Goal: Task Accomplishment & Management: Use online tool/utility

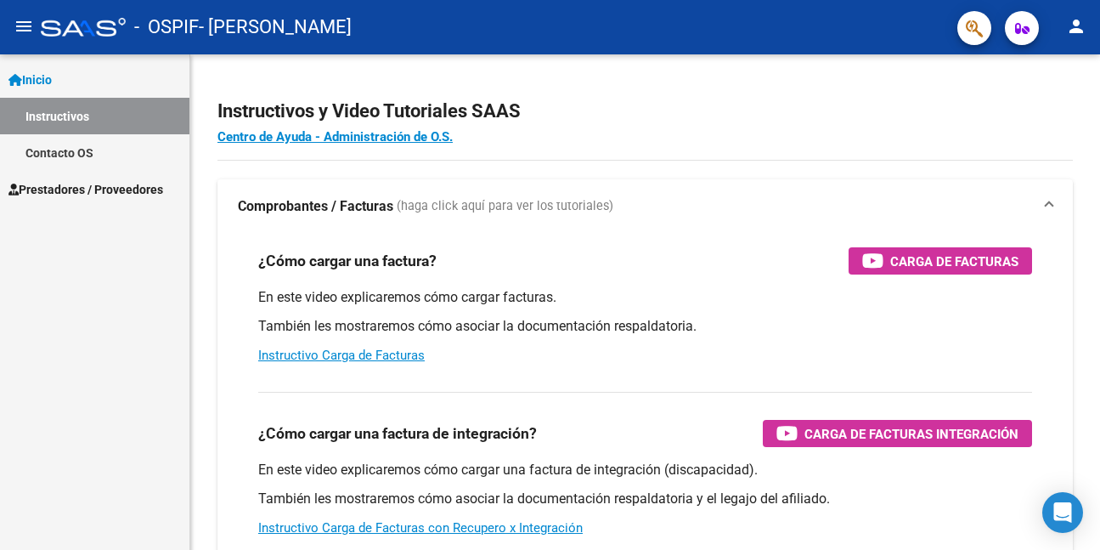
click at [51, 193] on span "Prestadores / Proveedores" at bounding box center [85, 189] width 155 height 19
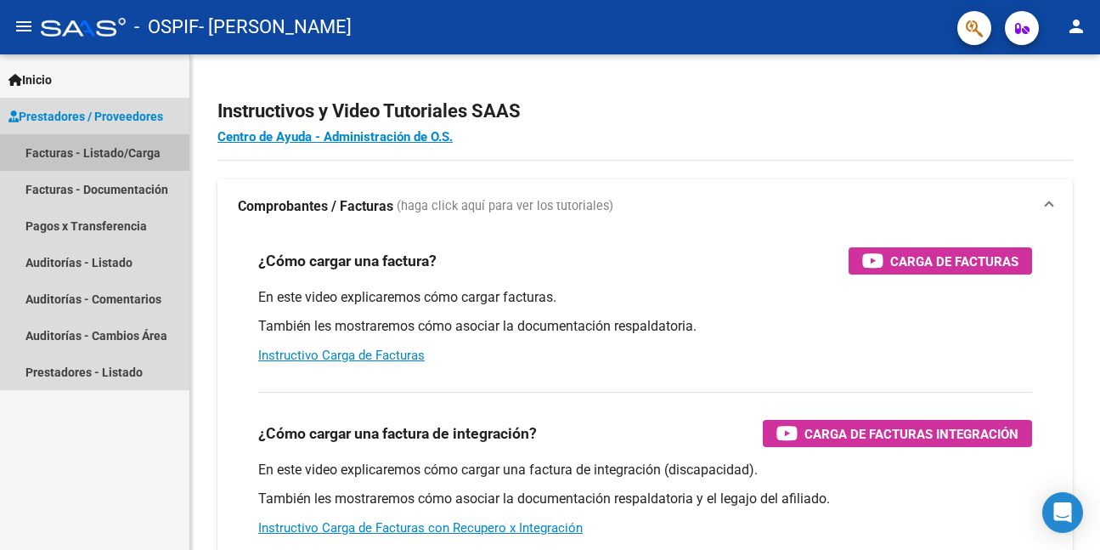
click at [65, 150] on link "Facturas - Listado/Carga" at bounding box center [94, 152] width 189 height 37
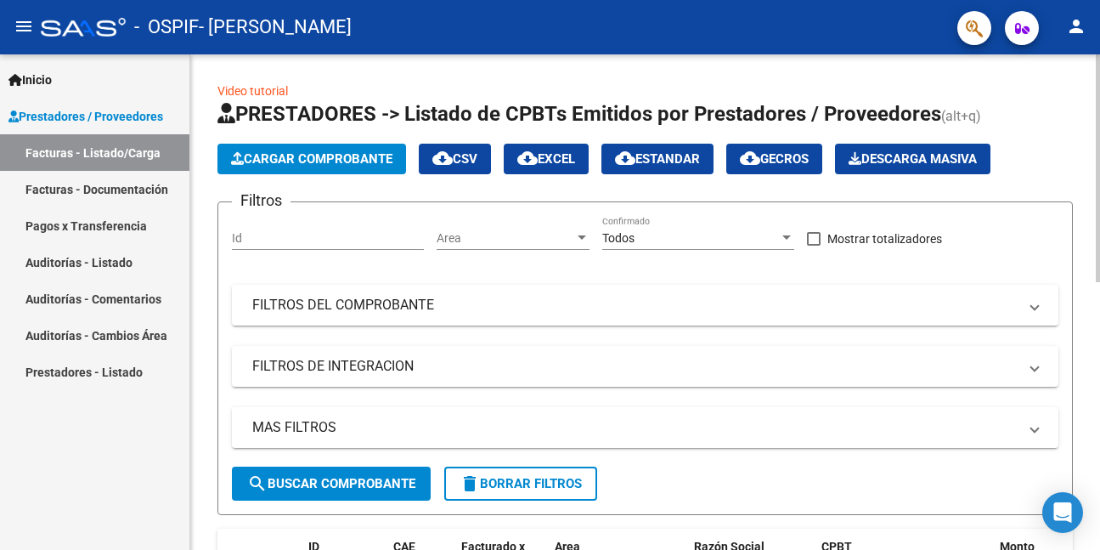
click at [343, 157] on span "Cargar Comprobante" at bounding box center [311, 158] width 161 height 15
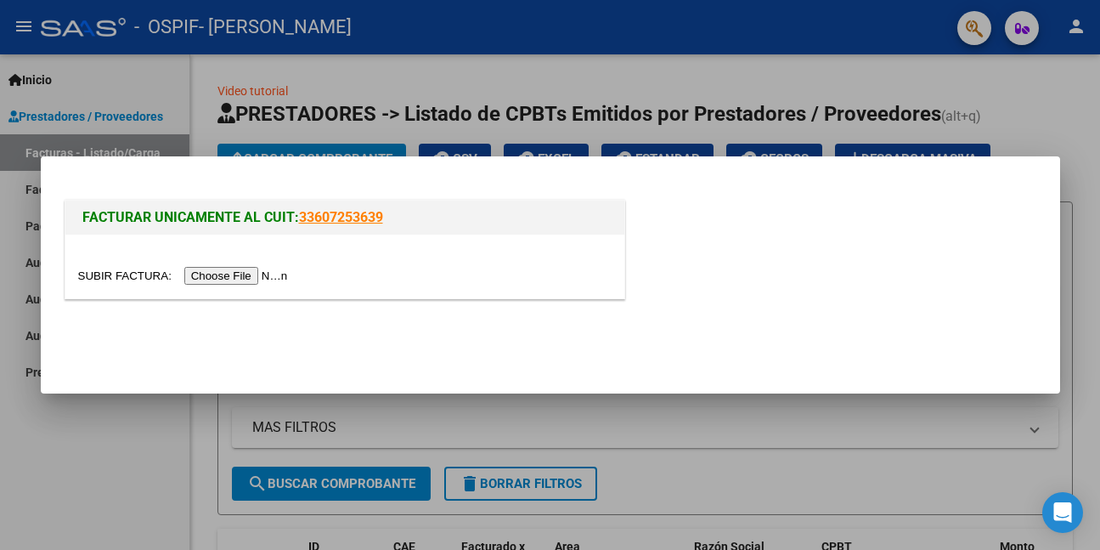
click at [269, 273] on input "file" at bounding box center [185, 276] width 215 height 18
click at [163, 415] on div at bounding box center [550, 275] width 1100 height 550
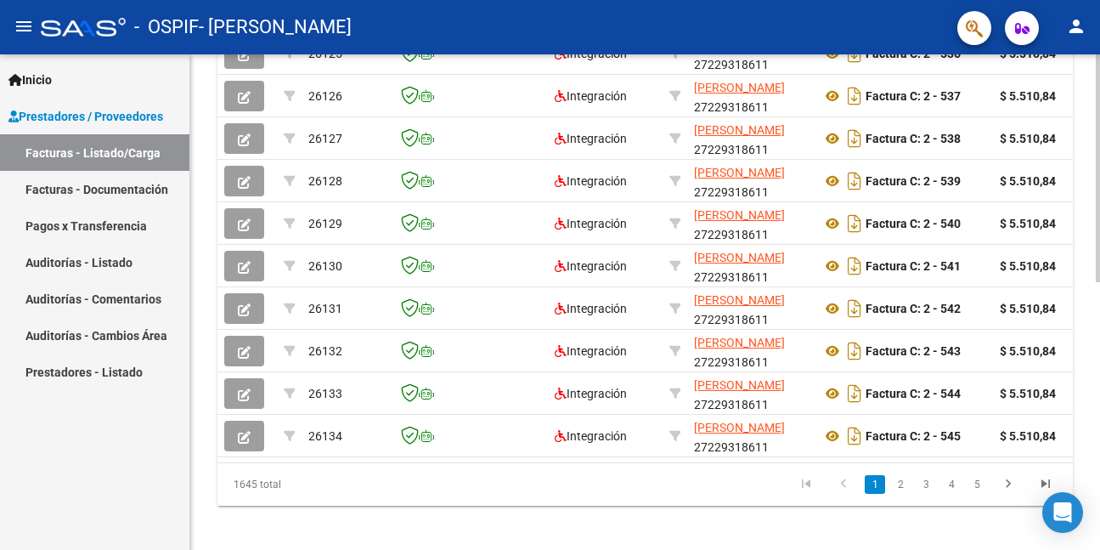
scroll to position [582, 0]
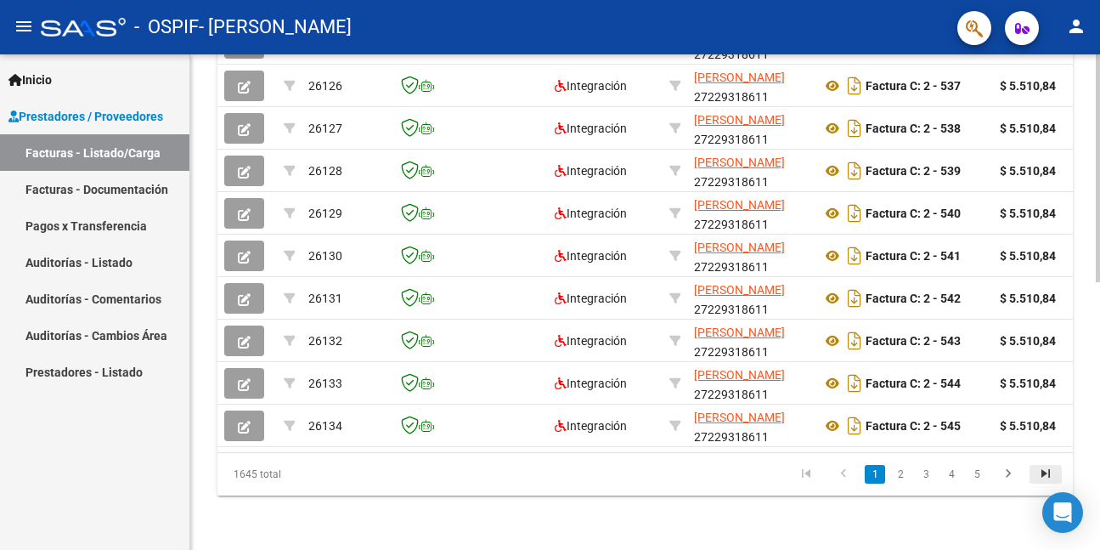
click at [1043, 473] on icon "go to last page" at bounding box center [1046, 476] width 22 height 20
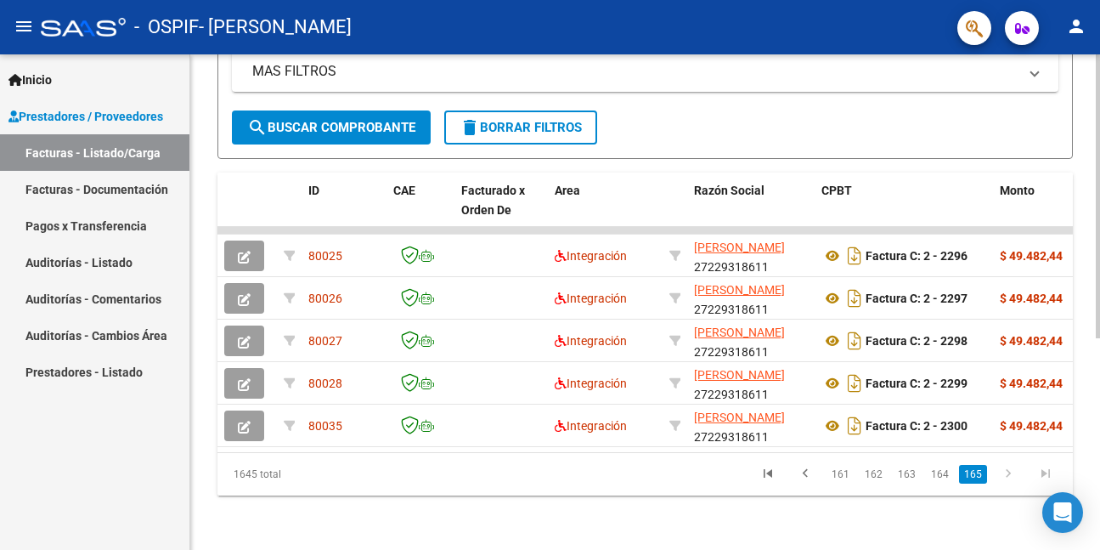
scroll to position [370, 0]
click at [843, 477] on link "161" at bounding box center [841, 474] width 28 height 19
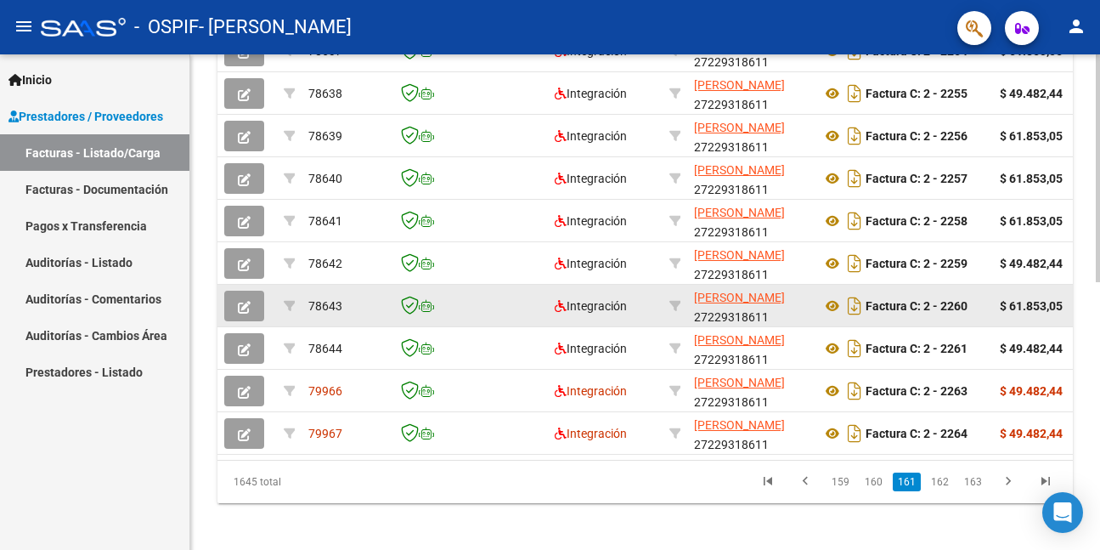
scroll to position [582, 0]
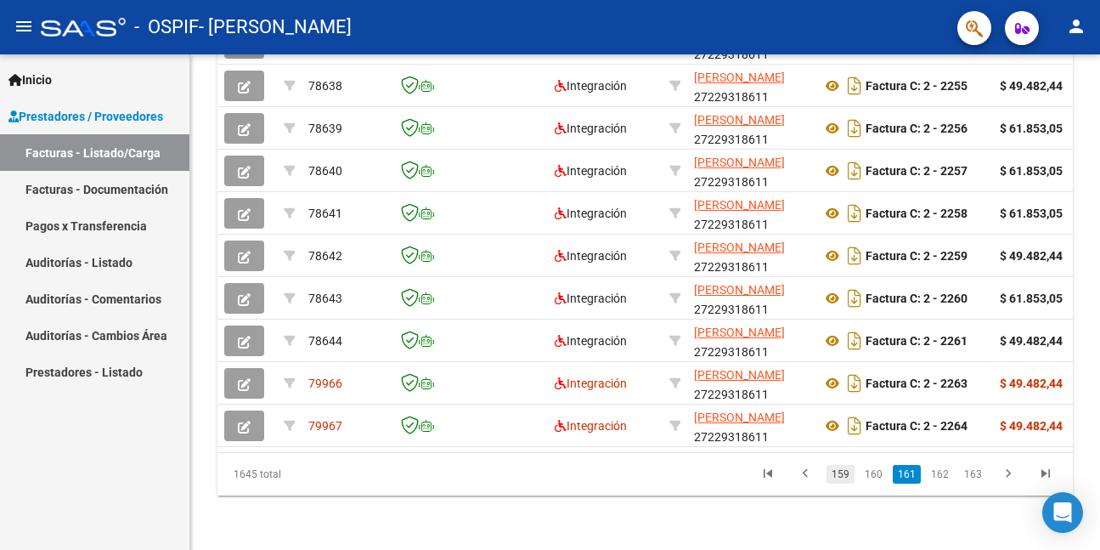
click at [849, 470] on link "159" at bounding box center [841, 474] width 28 height 19
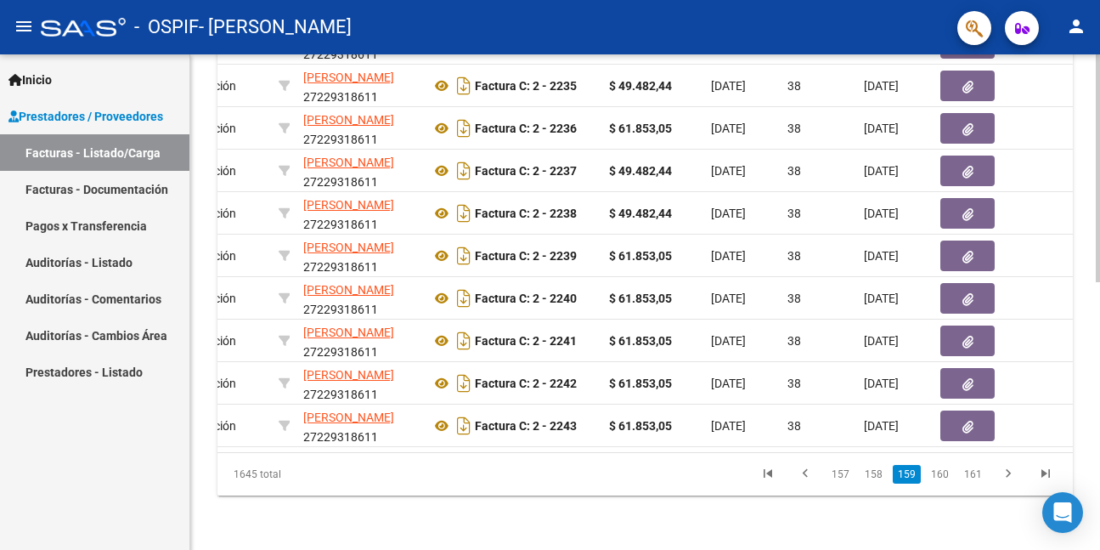
scroll to position [0, 395]
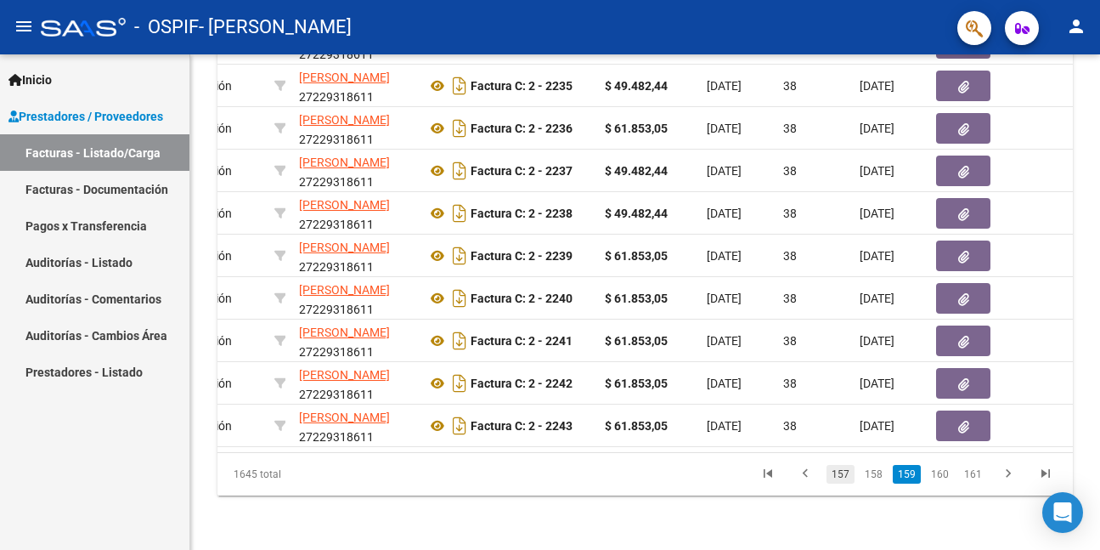
click at [844, 476] on link "157" at bounding box center [841, 474] width 28 height 19
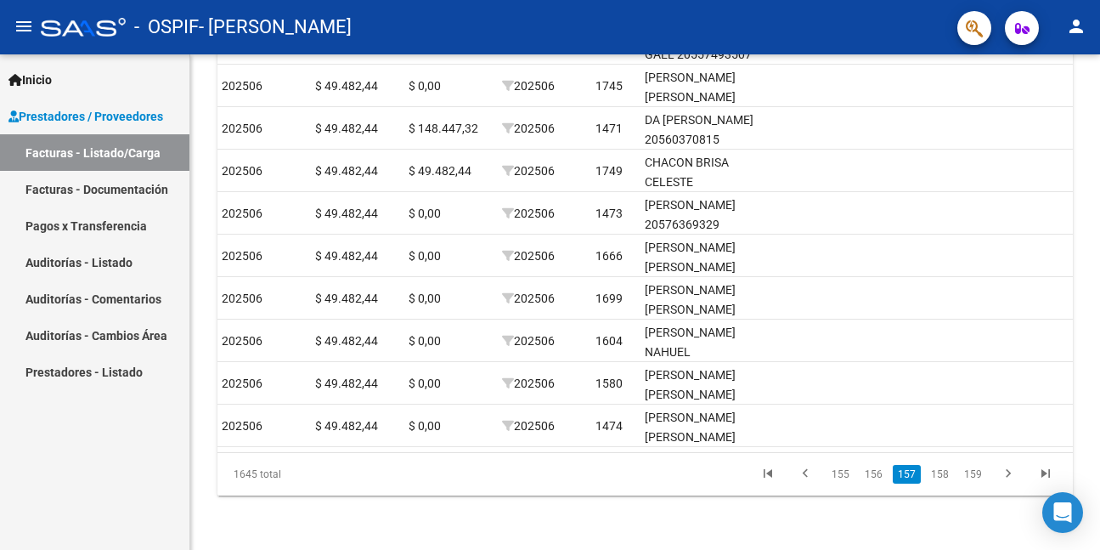
scroll to position [0, 1933]
click at [877, 476] on link "156" at bounding box center [874, 474] width 28 height 19
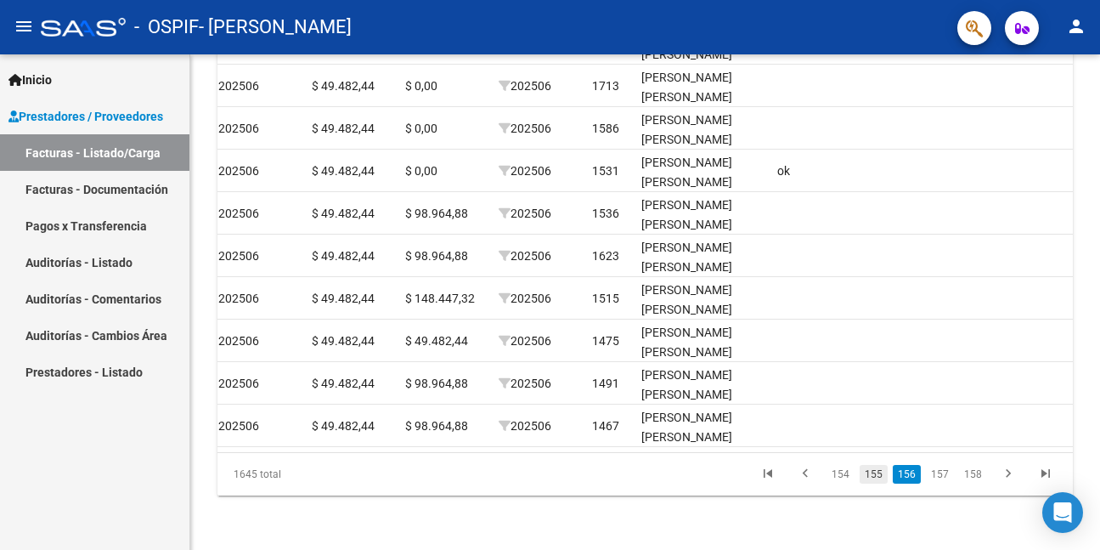
click at [873, 471] on link "155" at bounding box center [874, 474] width 28 height 19
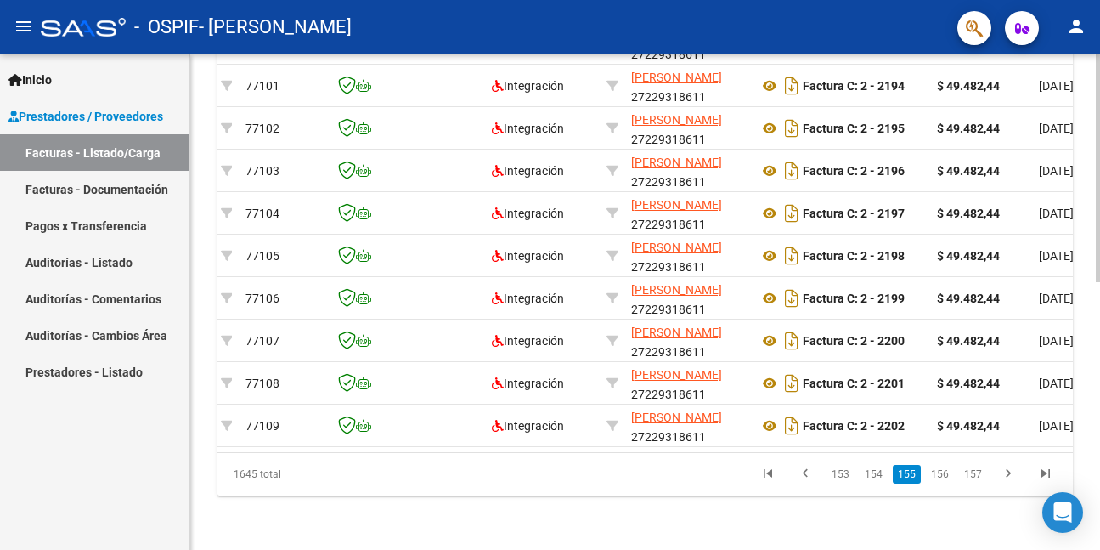
scroll to position [0, 0]
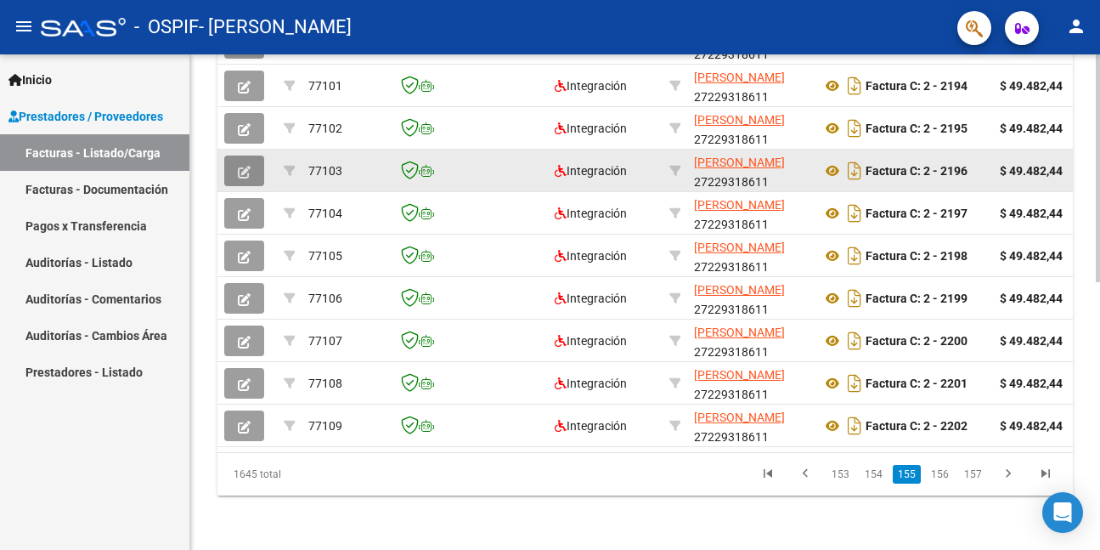
click at [250, 166] on icon "button" at bounding box center [244, 172] width 13 height 13
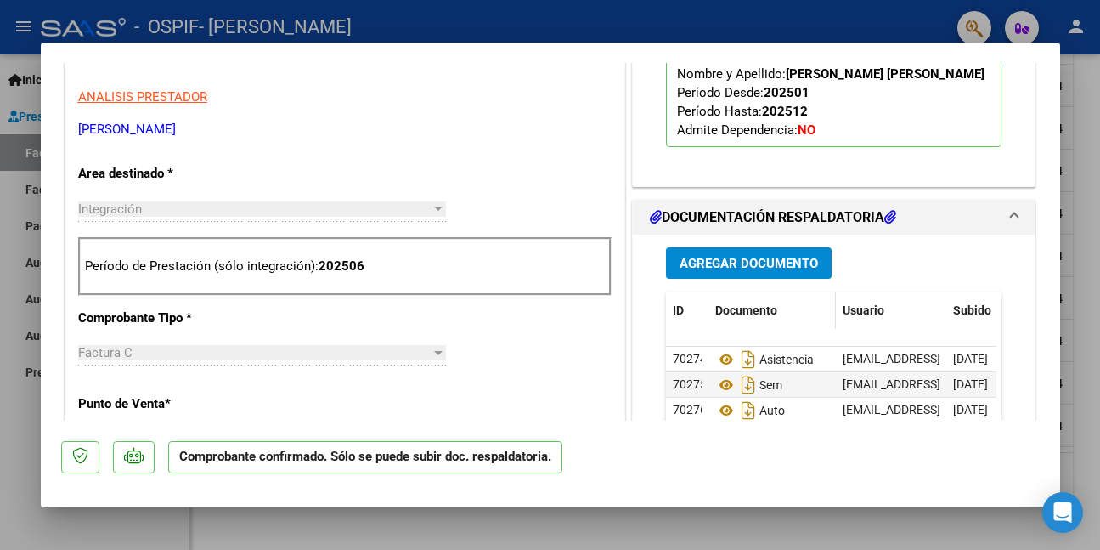
scroll to position [595, 0]
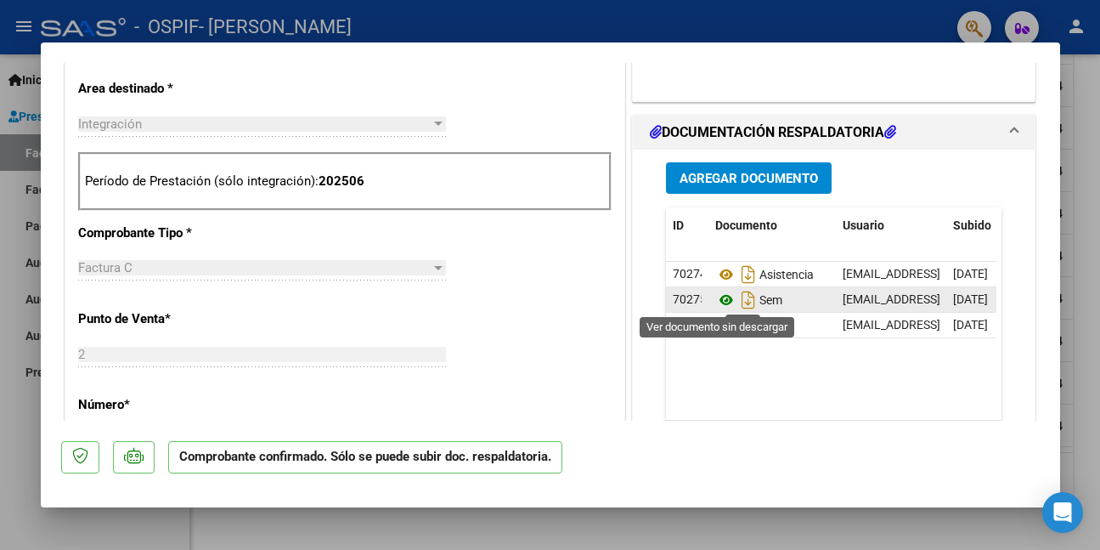
click at [716, 298] on icon at bounding box center [726, 300] width 22 height 20
